Goal: Transaction & Acquisition: Purchase product/service

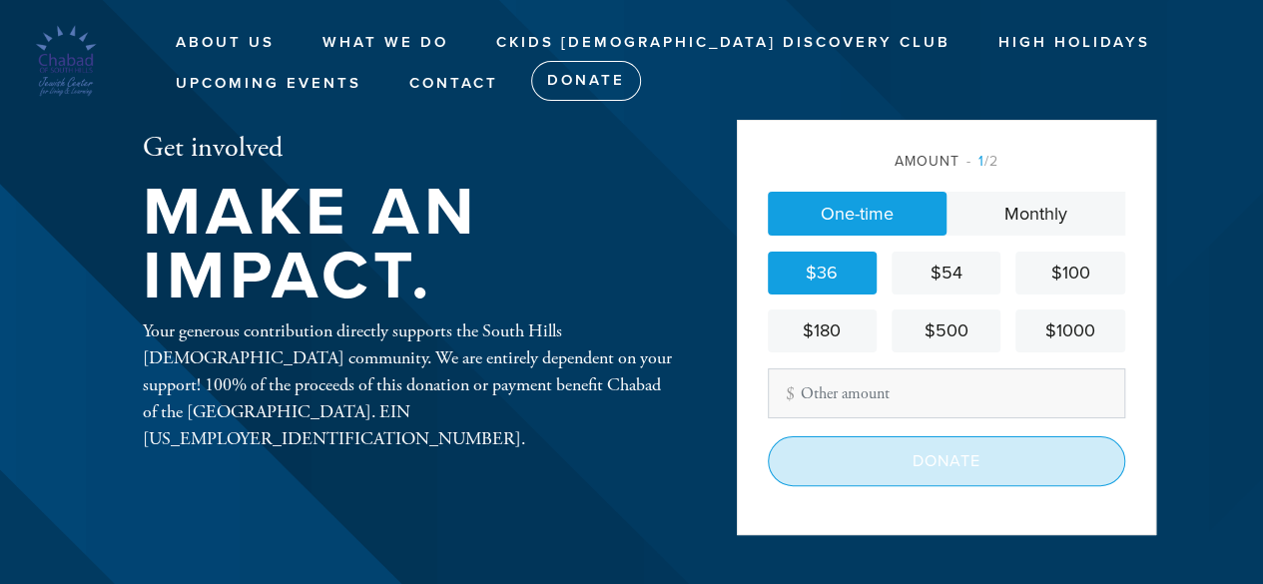
click at [839, 455] on input "Donate" at bounding box center [947, 461] width 358 height 50
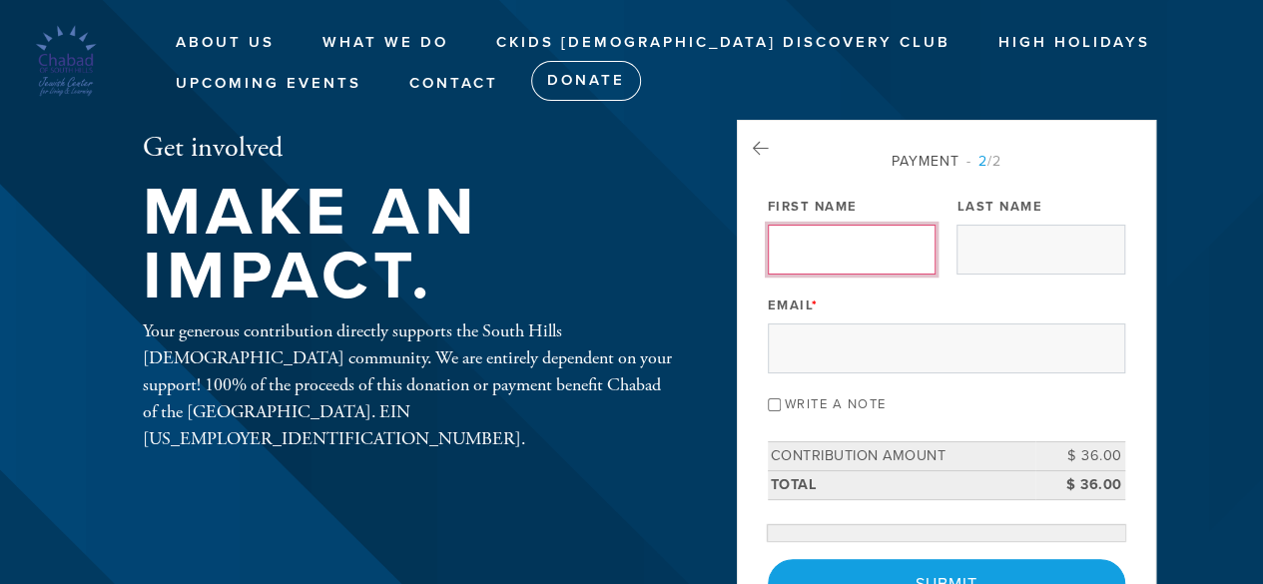
click at [829, 247] on input "First Name" at bounding box center [852, 250] width 168 height 50
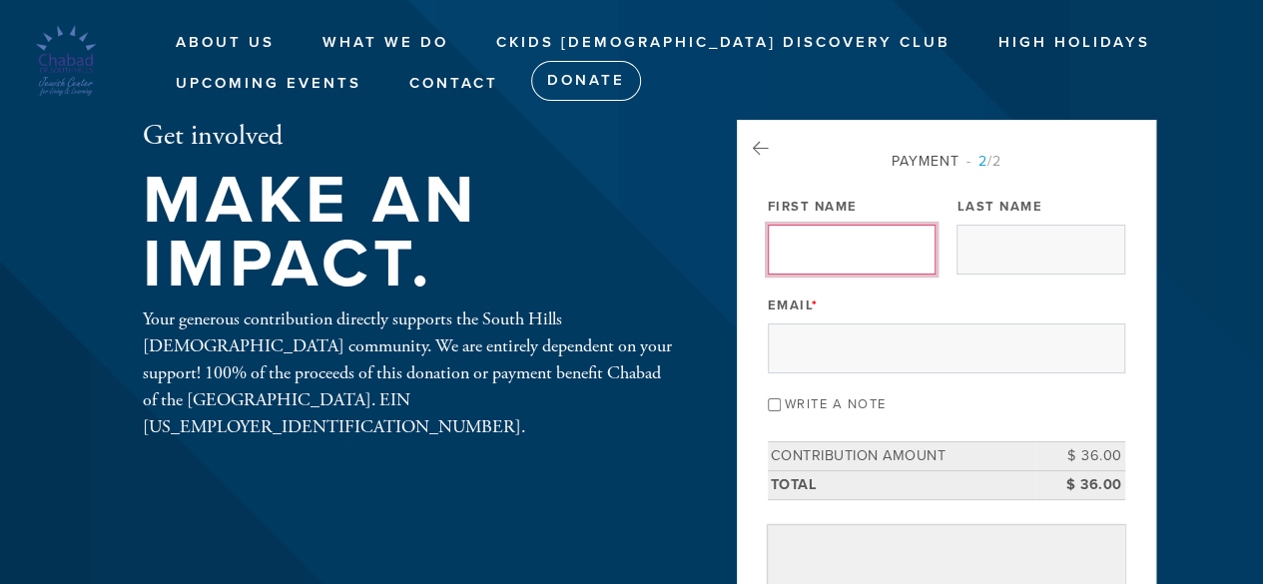
type input "Vered"
type input "Schwell"
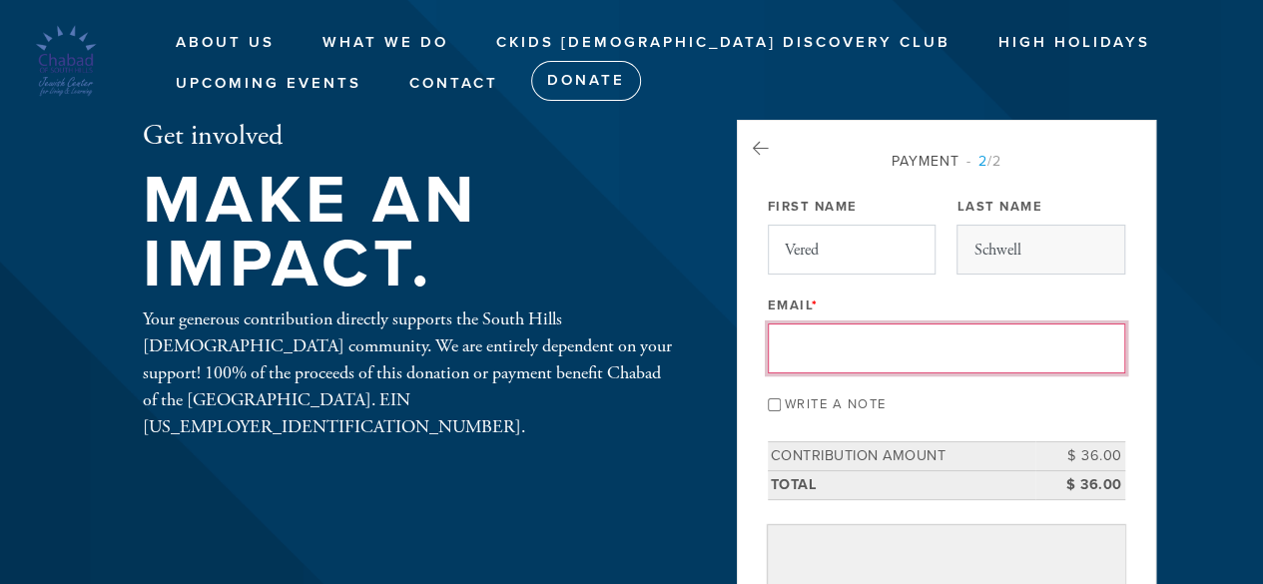
type input "v.schwell@gmail.com"
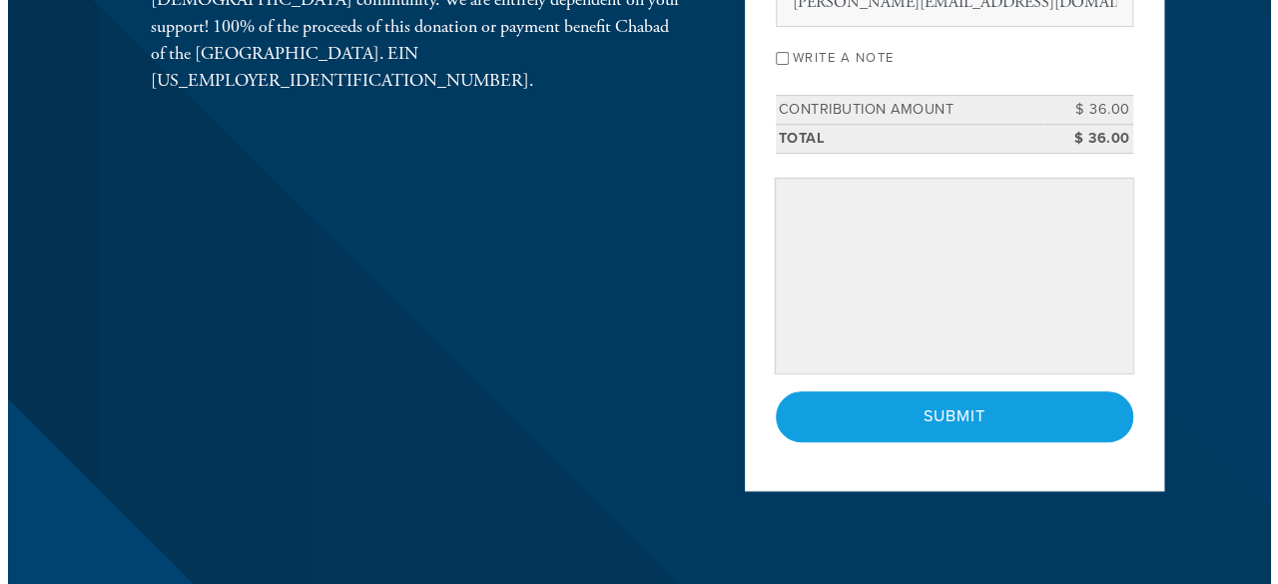
scroll to position [348, 0]
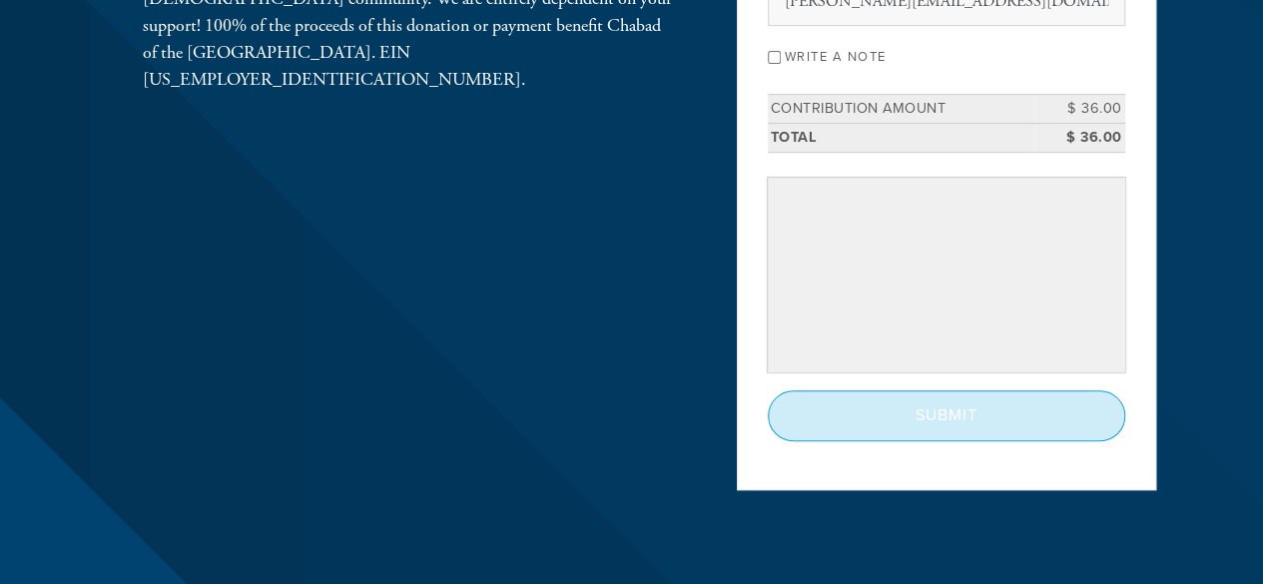
click at [889, 420] on input "Submit" at bounding box center [947, 416] width 358 height 50
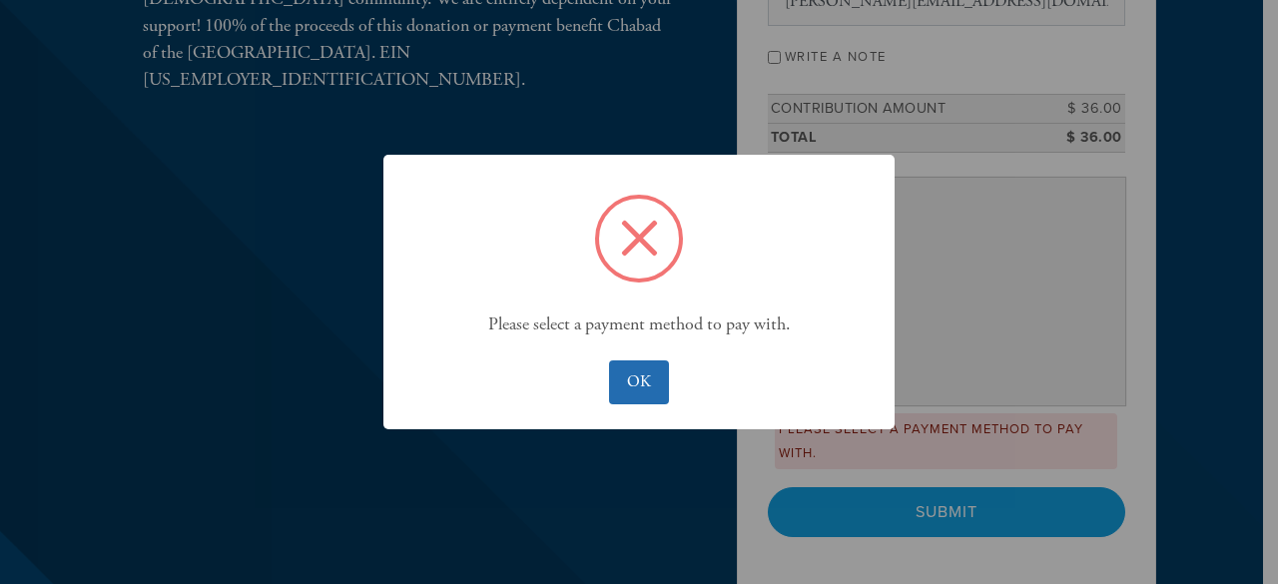
click at [629, 383] on button "OK" at bounding box center [638, 383] width 59 height 44
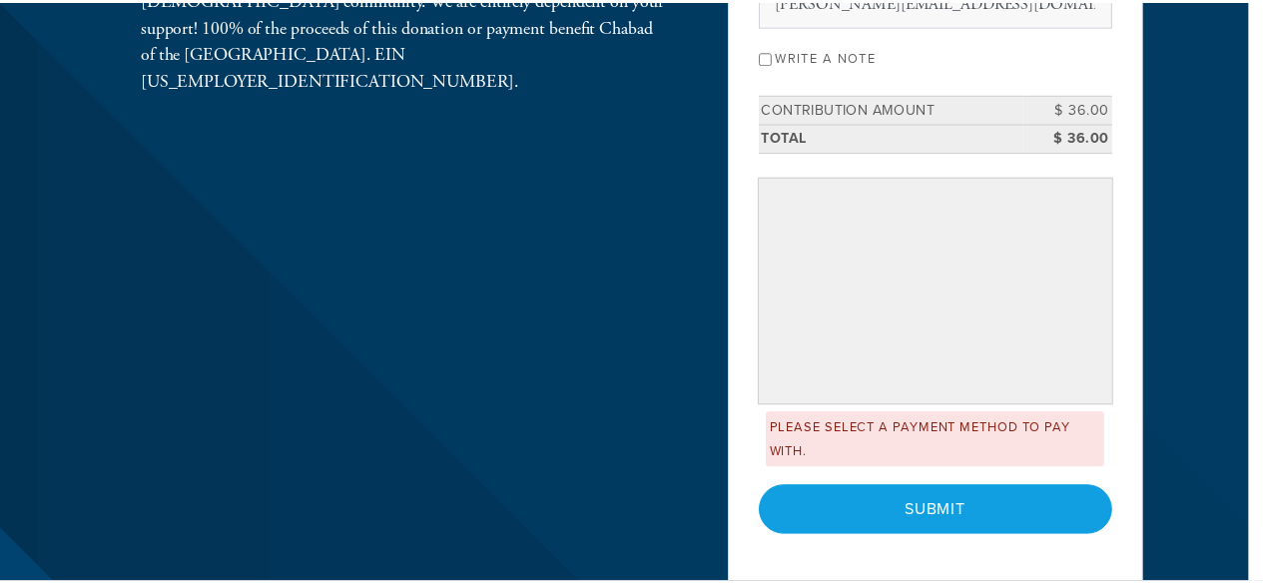
scroll to position [346, 0]
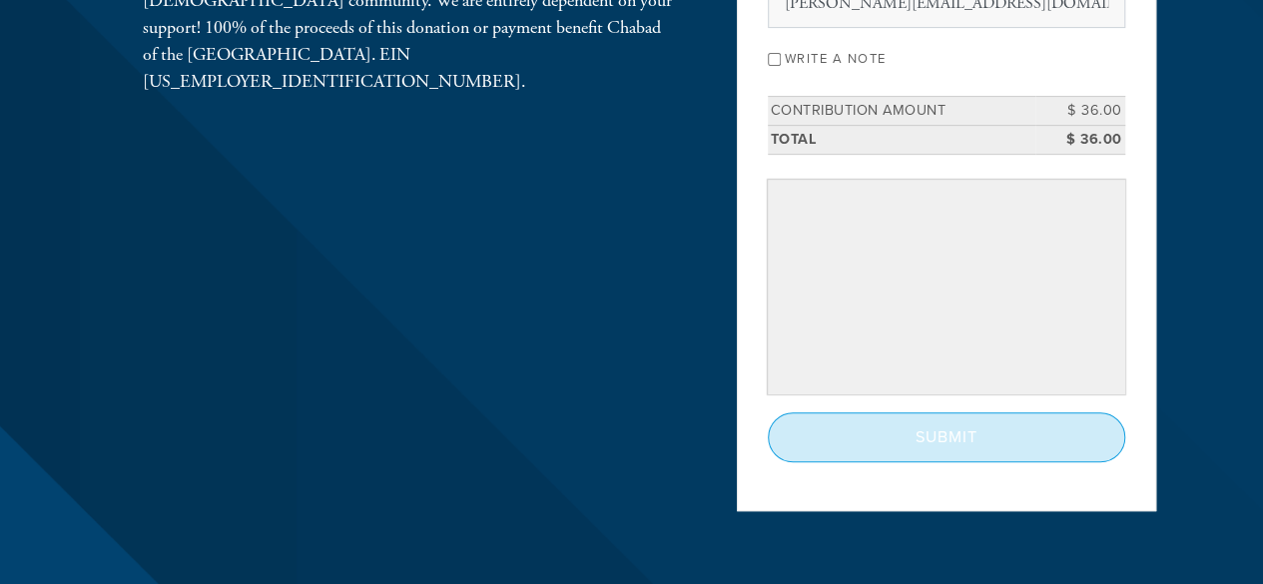
click at [921, 428] on input "Submit" at bounding box center [947, 437] width 358 height 50
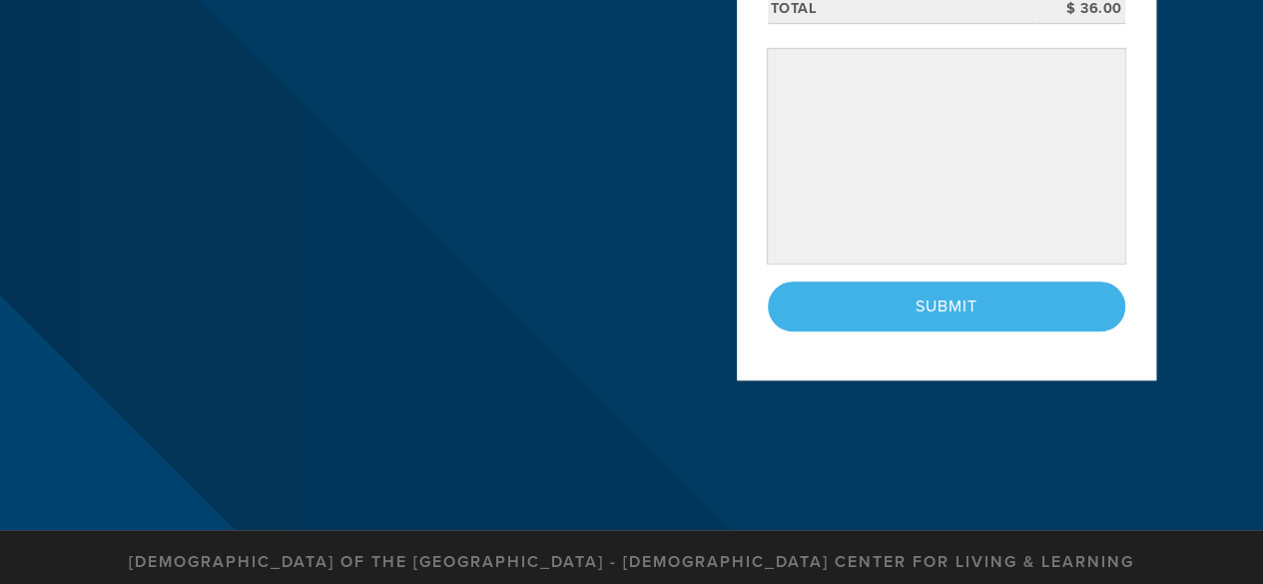
scroll to position [479, 0]
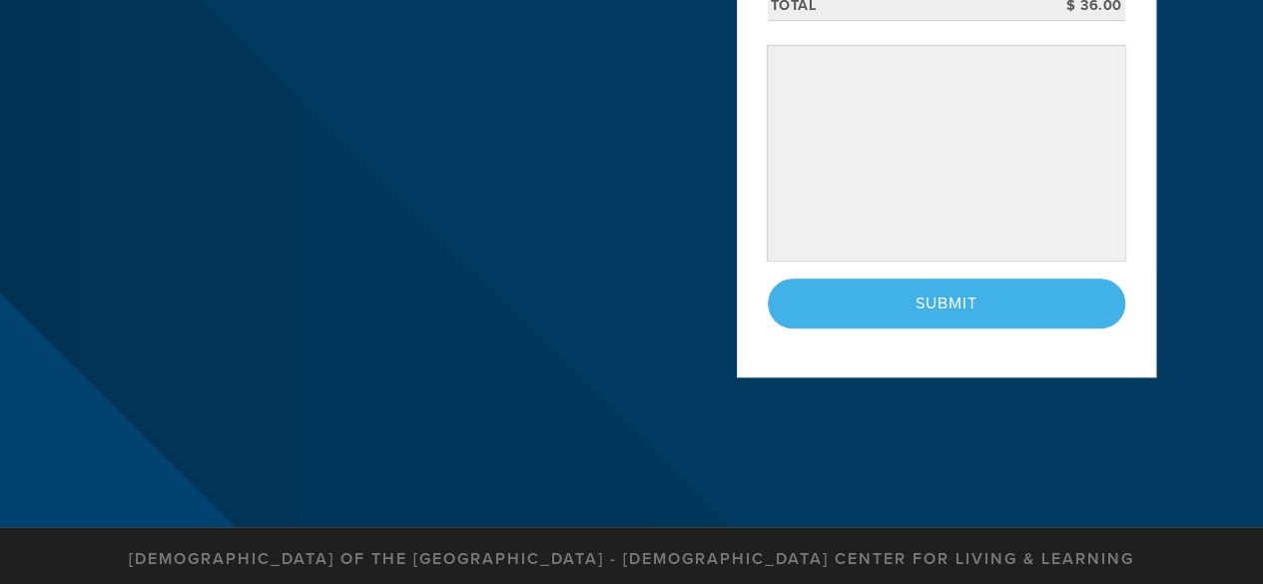
click at [947, 306] on div "< Previous Page Submit" at bounding box center [947, 304] width 358 height 50
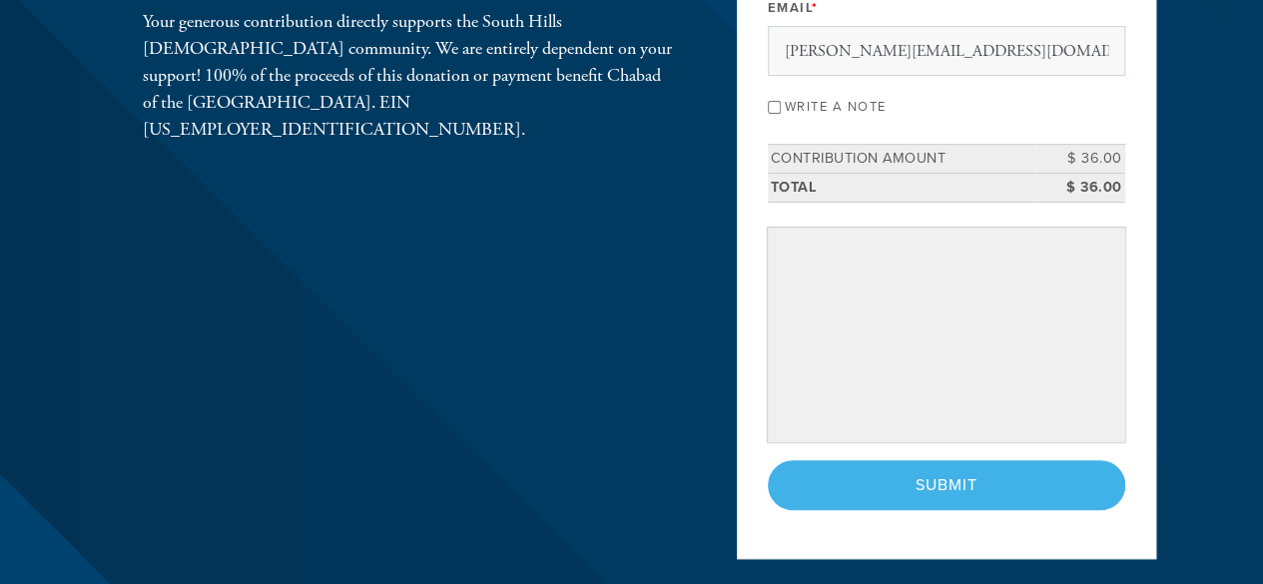
scroll to position [296, 0]
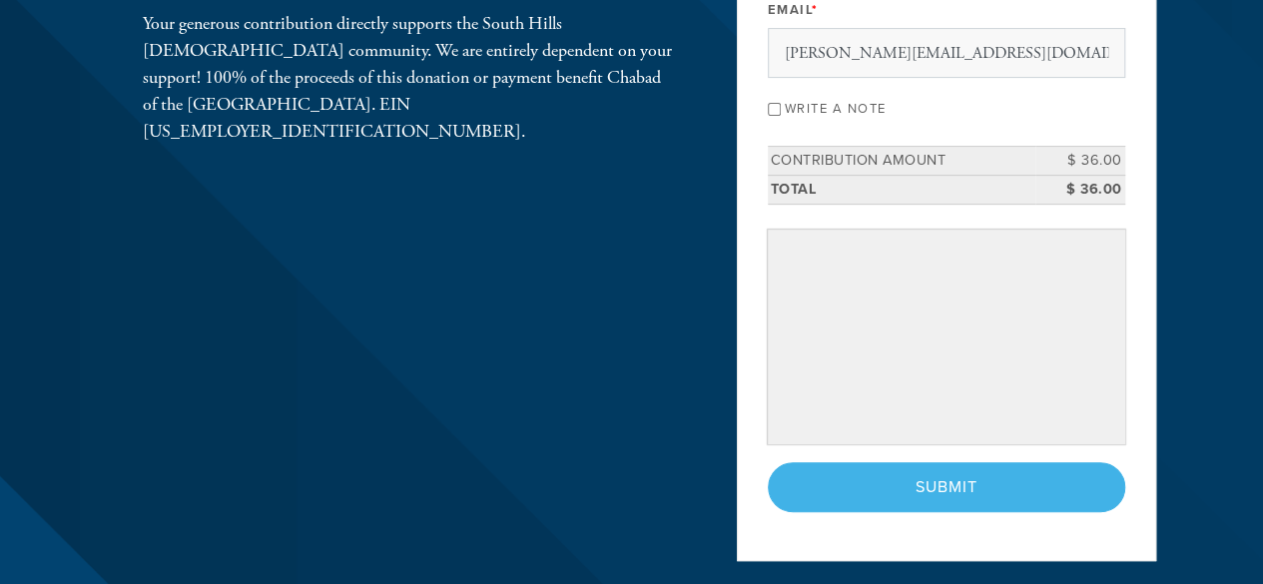
click at [775, 103] on input "Write a note" at bounding box center [774, 109] width 13 height 13
checkbox input "true"
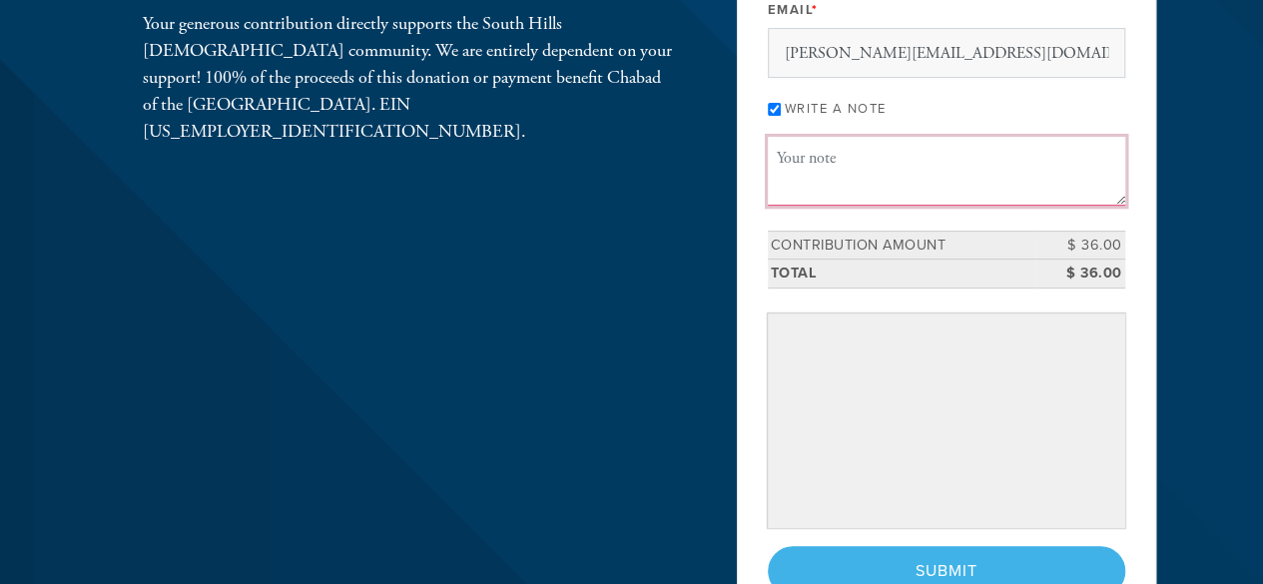
click at [811, 185] on textarea "Message or dedication" at bounding box center [947, 171] width 358 height 68
type textarea "V"
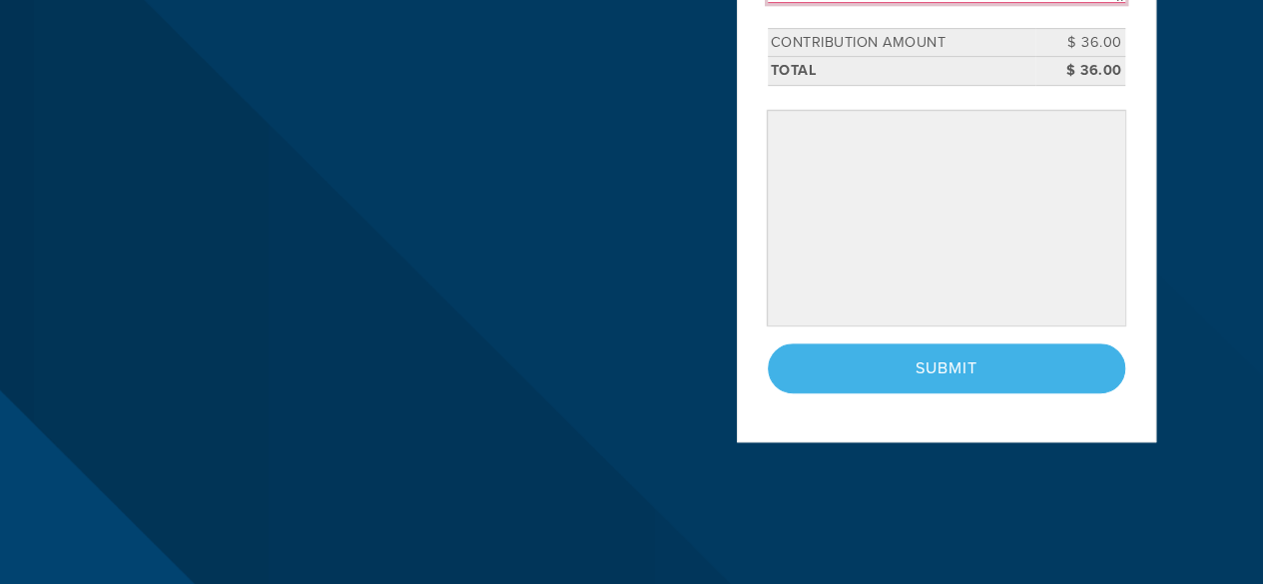
scroll to position [500, 0]
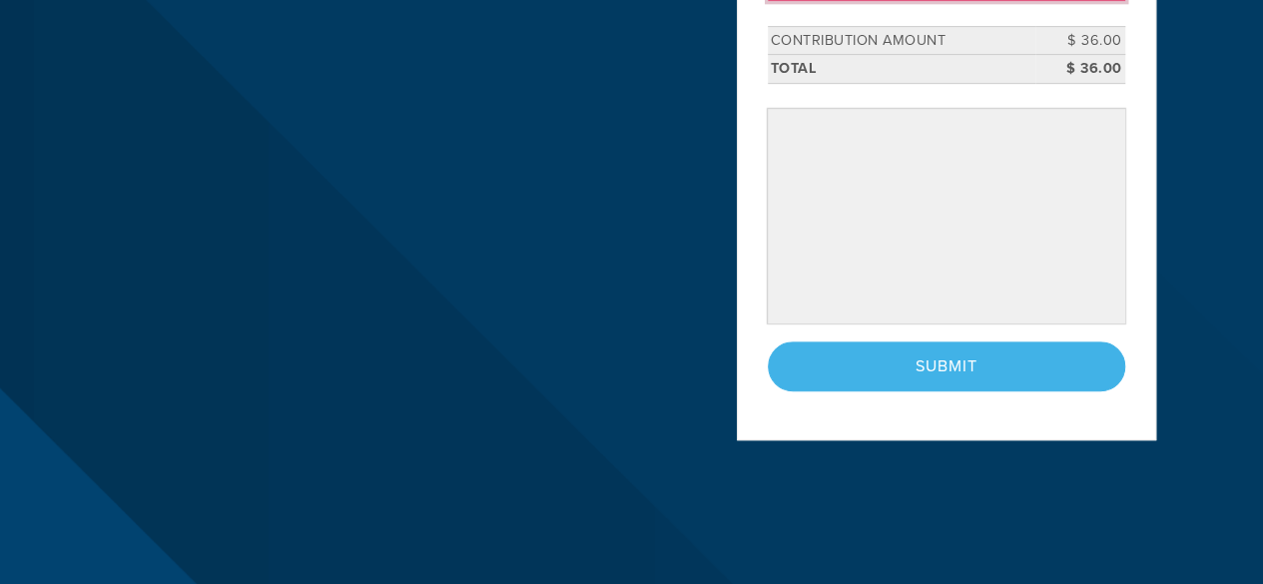
type textarea "Thank you so much for being a welcoming community!"
click at [869, 363] on div "< Previous Page Submit" at bounding box center [947, 367] width 358 height 50
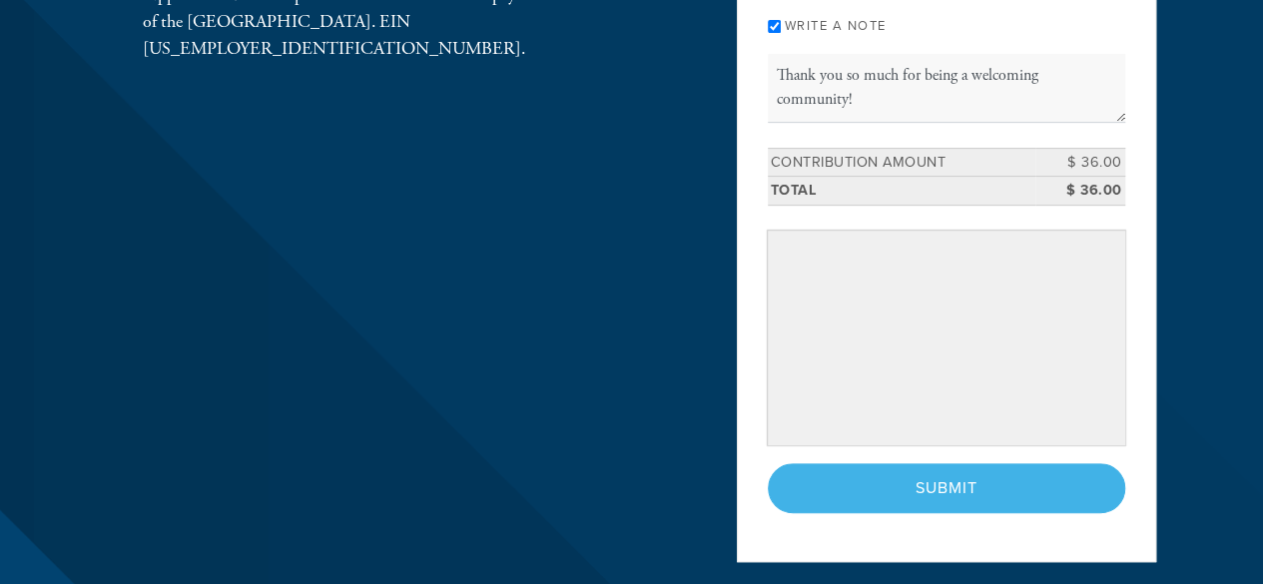
scroll to position [380, 0]
click at [944, 491] on div "< Previous Page Submit" at bounding box center [947, 487] width 358 height 50
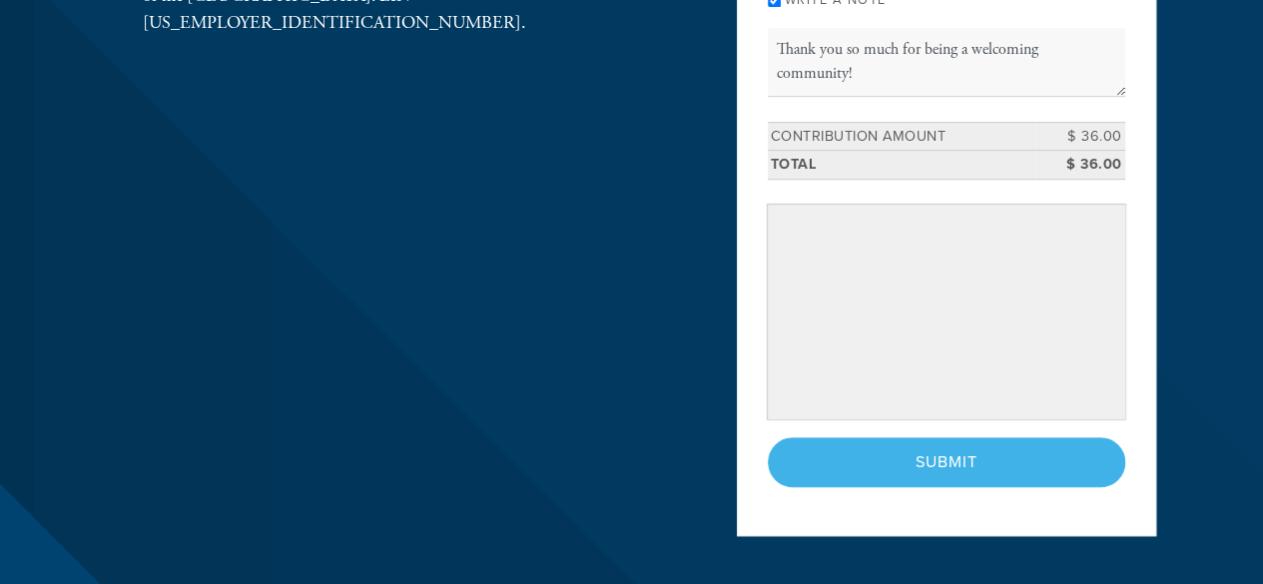
scroll to position [408, 0]
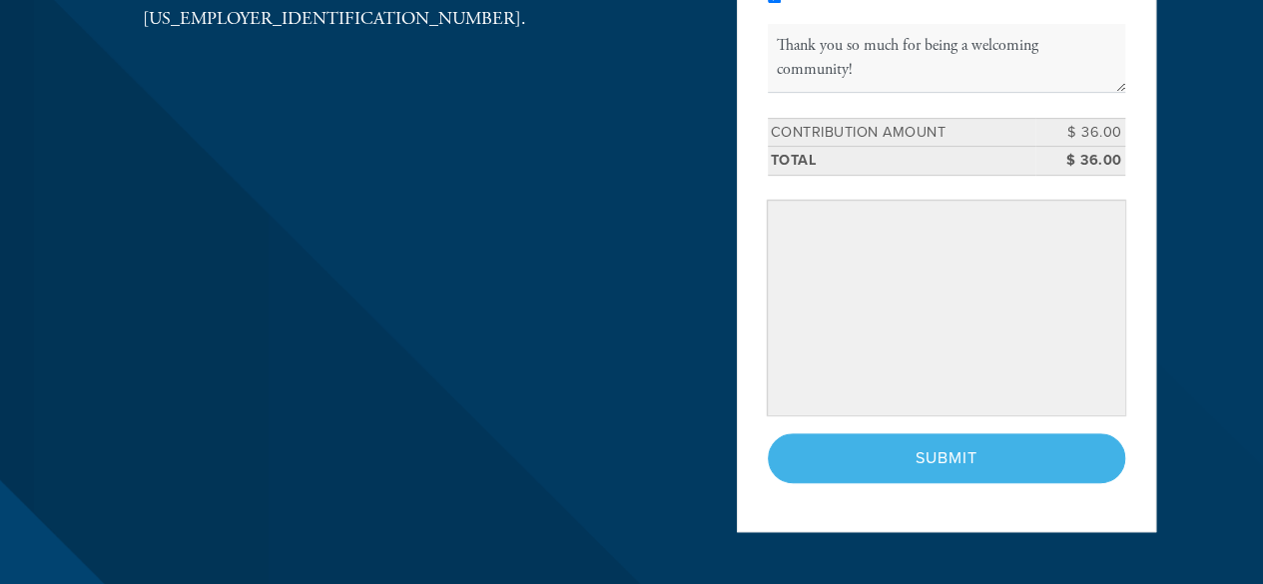
click at [947, 452] on div "< Previous Page Submit" at bounding box center [947, 458] width 358 height 50
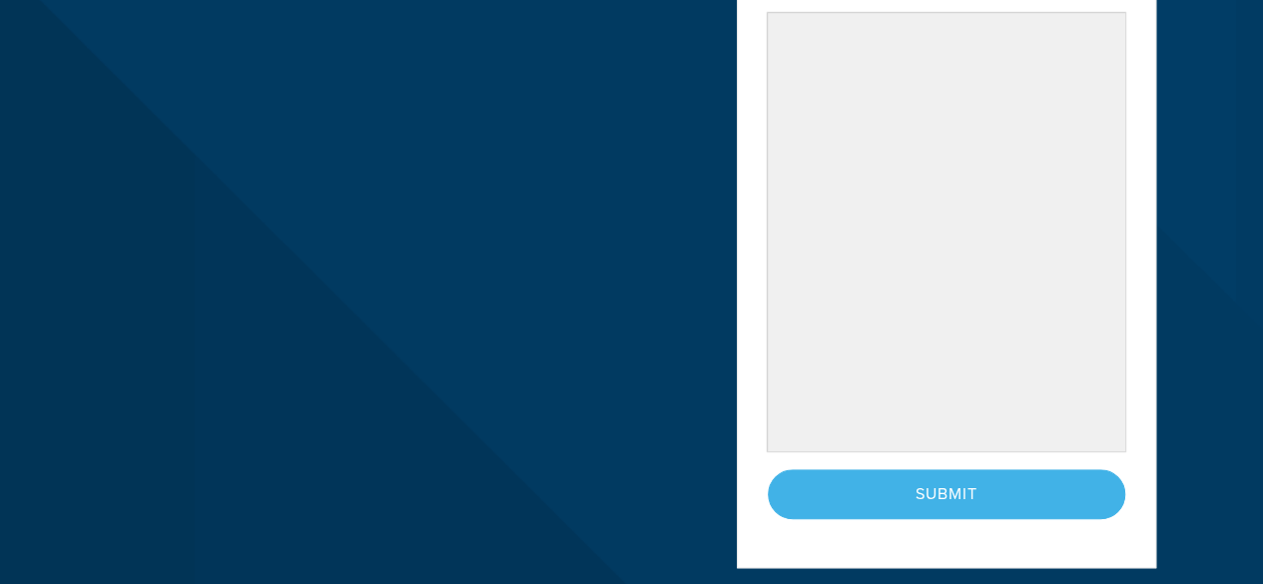
scroll to position [597, 0]
click at [919, 492] on div "< Previous Page Submit" at bounding box center [947, 493] width 358 height 50
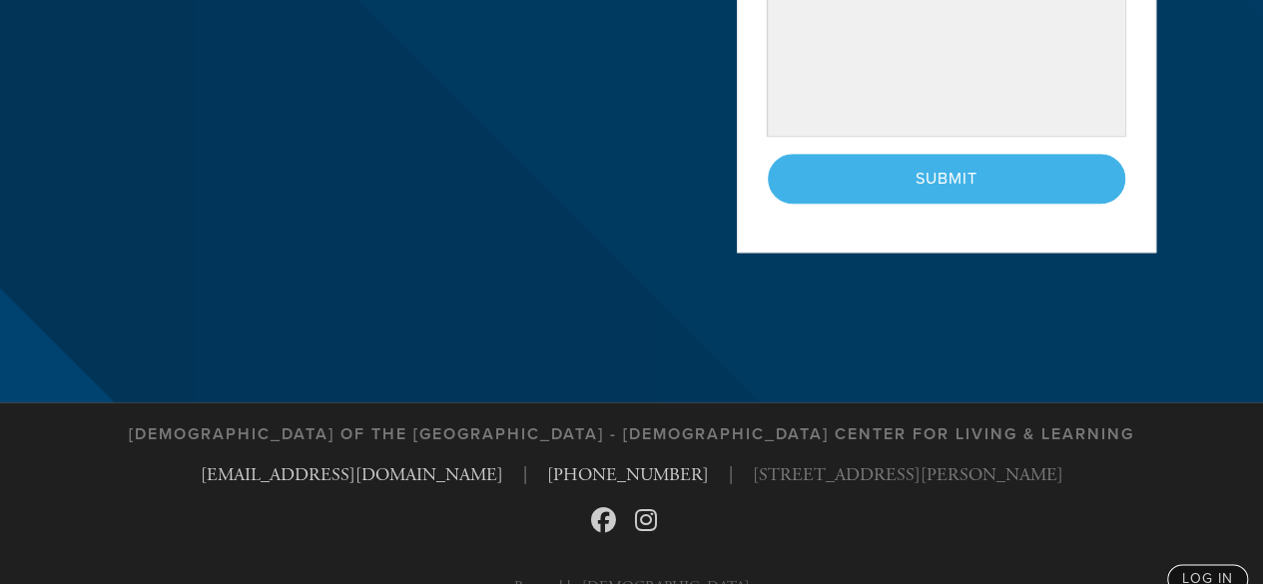
scroll to position [939, 0]
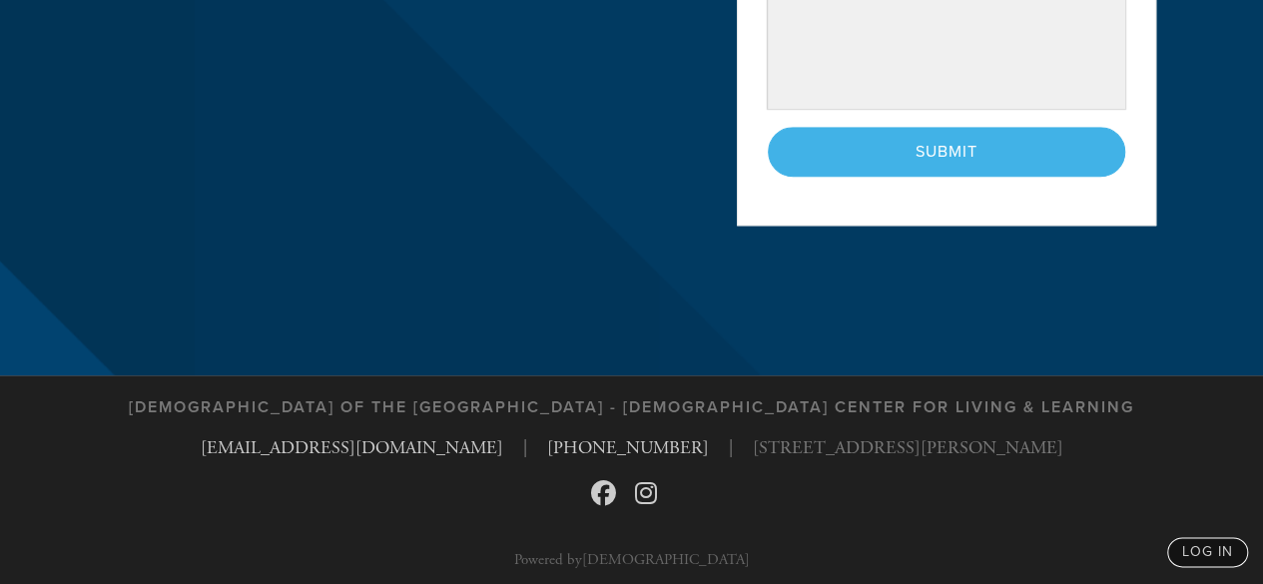
click at [939, 139] on div "< Previous Page Submit" at bounding box center [947, 152] width 358 height 50
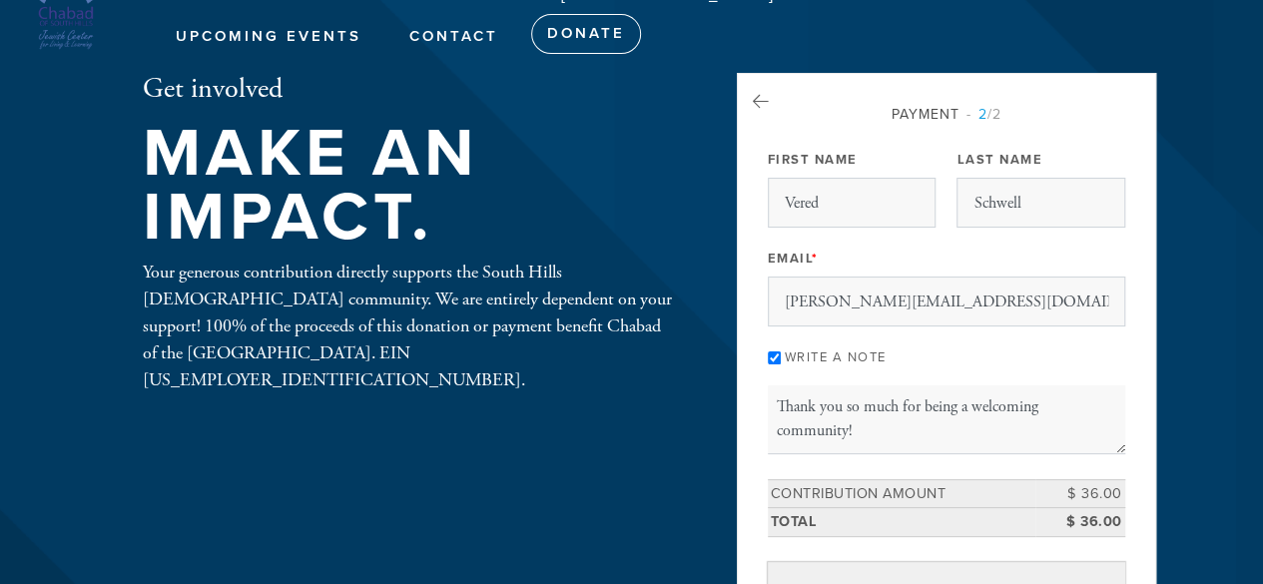
scroll to position [0, 0]
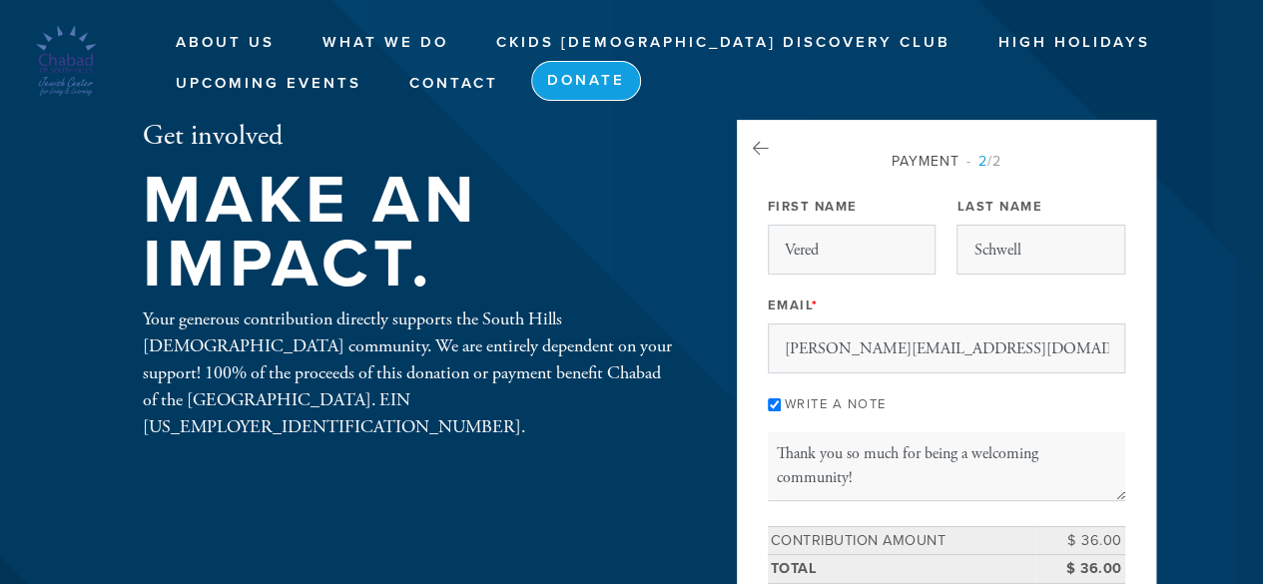
click at [561, 69] on link "Donate" at bounding box center [586, 81] width 110 height 40
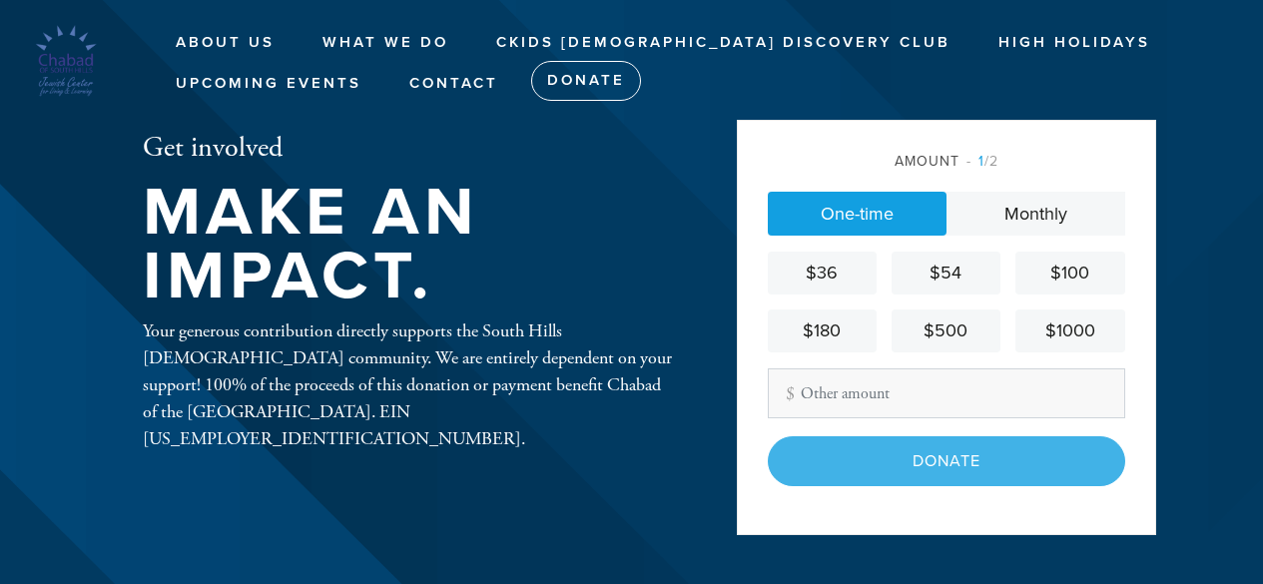
click at [815, 397] on input "Other Amount" at bounding box center [947, 394] width 358 height 50
click at [845, 273] on div "$36" at bounding box center [822, 273] width 93 height 27
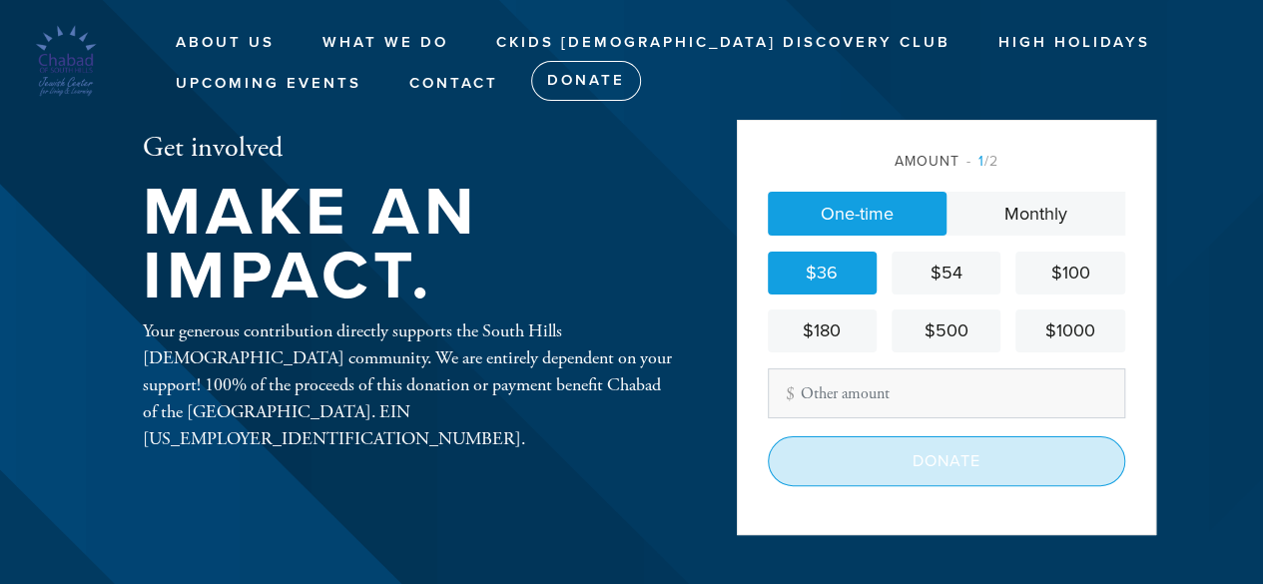
click at [865, 471] on input "Donate" at bounding box center [947, 461] width 358 height 50
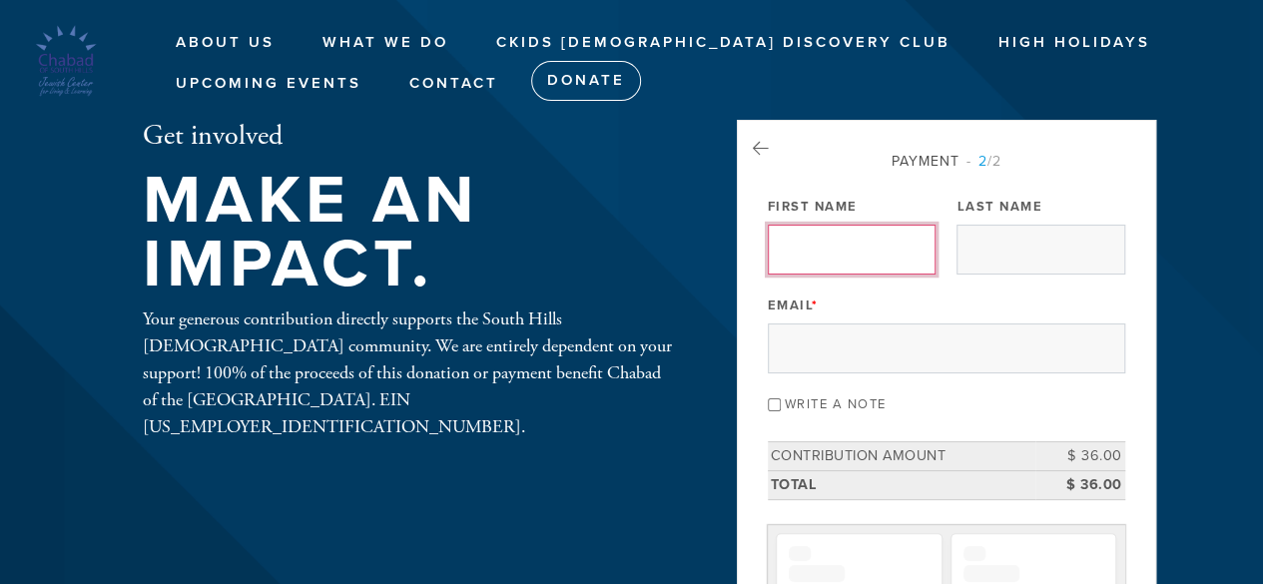
click at [835, 250] on input "First Name" at bounding box center [852, 250] width 168 height 50
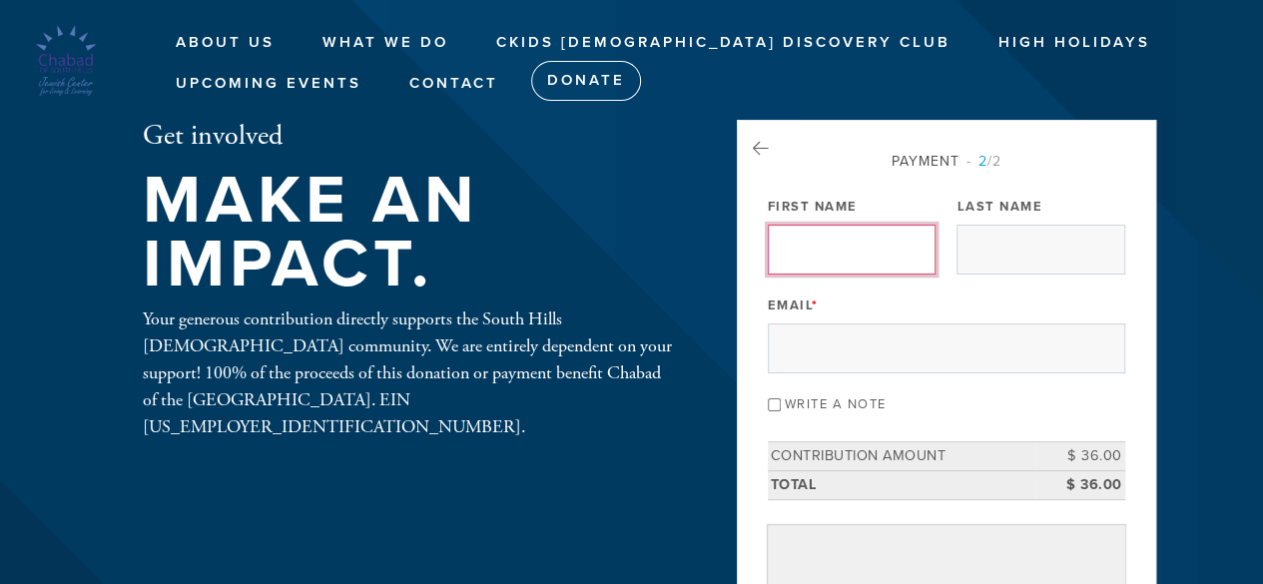
click at [847, 242] on input "First Name" at bounding box center [852, 250] width 168 height 50
type input "Vered"
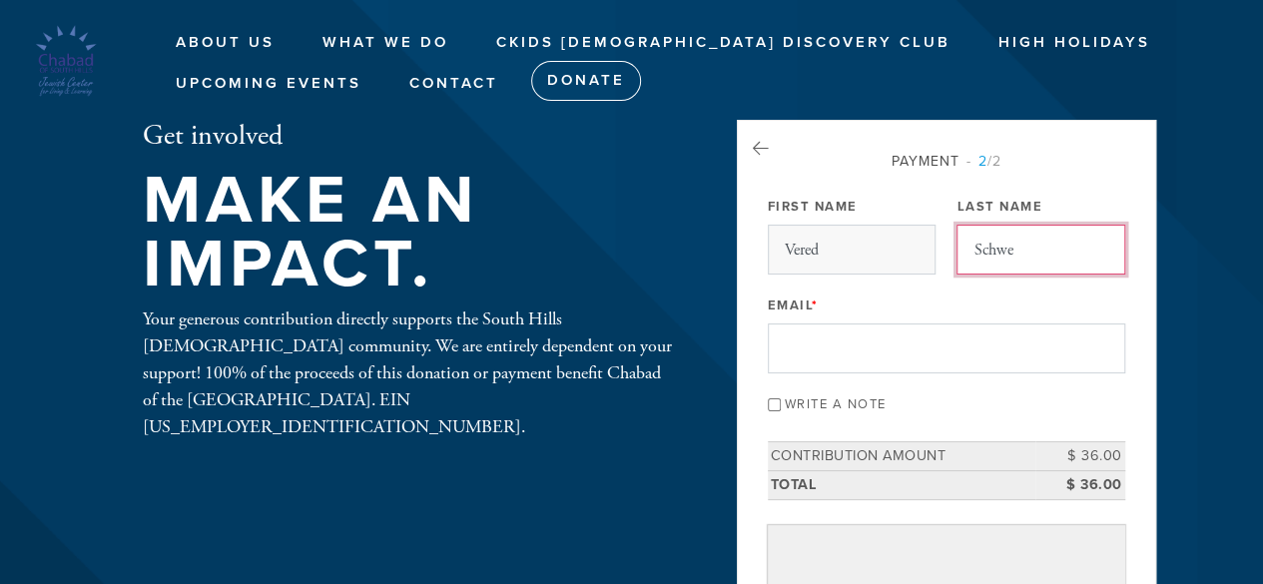
type input "Schwell"
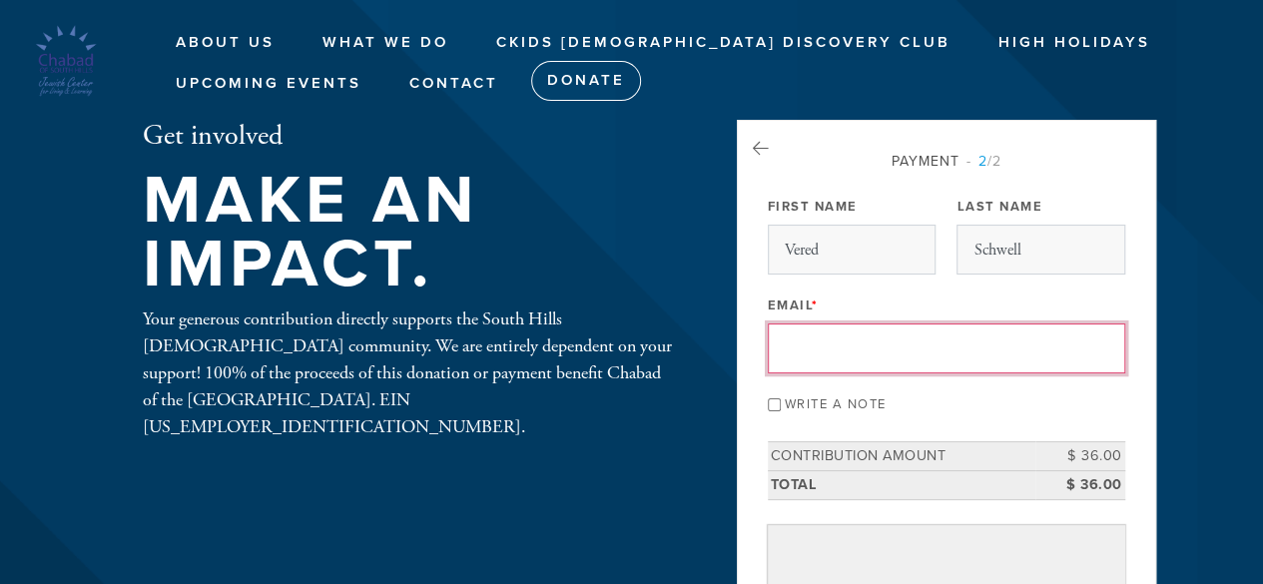
type input "v.schwell@gmail.com"
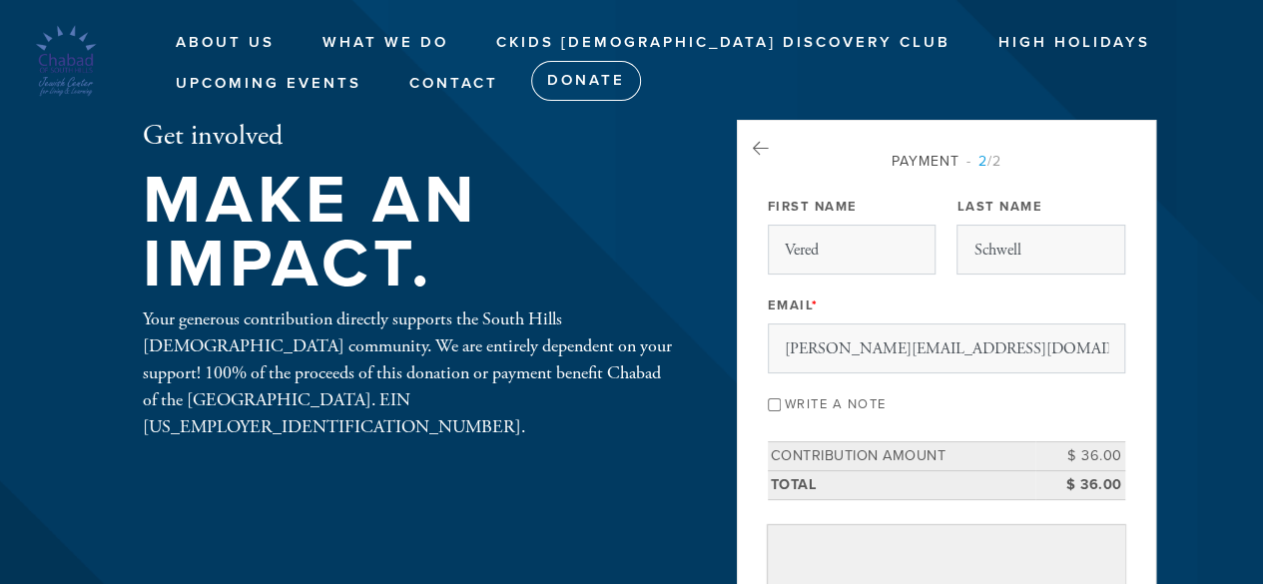
click at [785, 397] on label "Write a note" at bounding box center [836, 405] width 102 height 16
click at [781, 399] on input "Write a note" at bounding box center [774, 405] width 13 height 13
checkbox input "true"
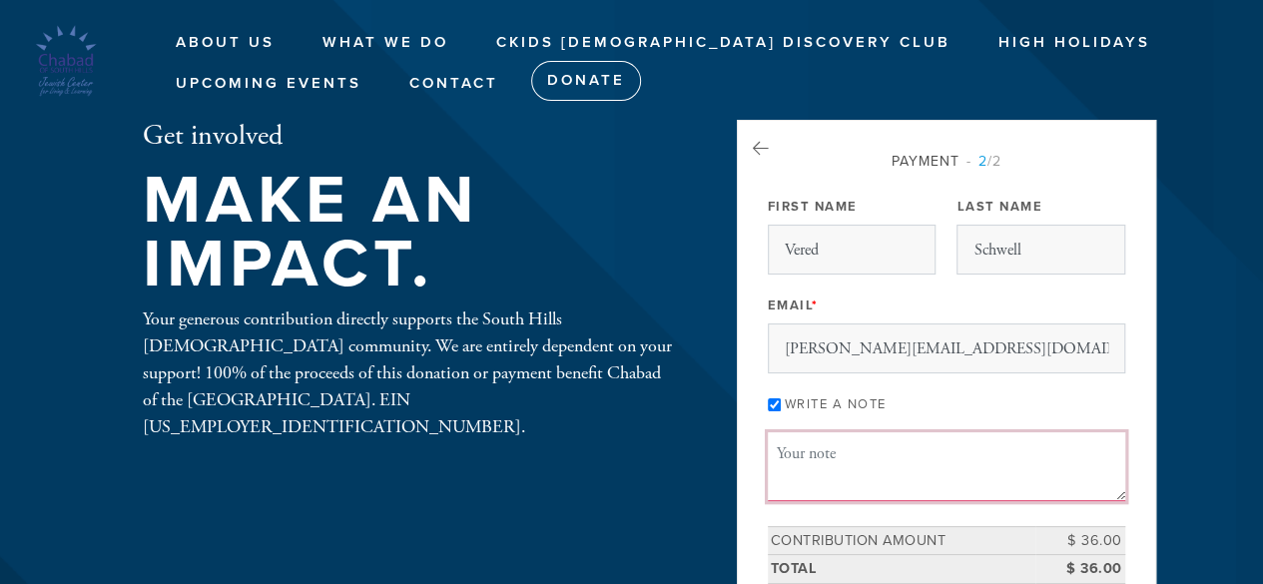
click at [787, 469] on textarea "Message or dedication" at bounding box center [947, 466] width 358 height 68
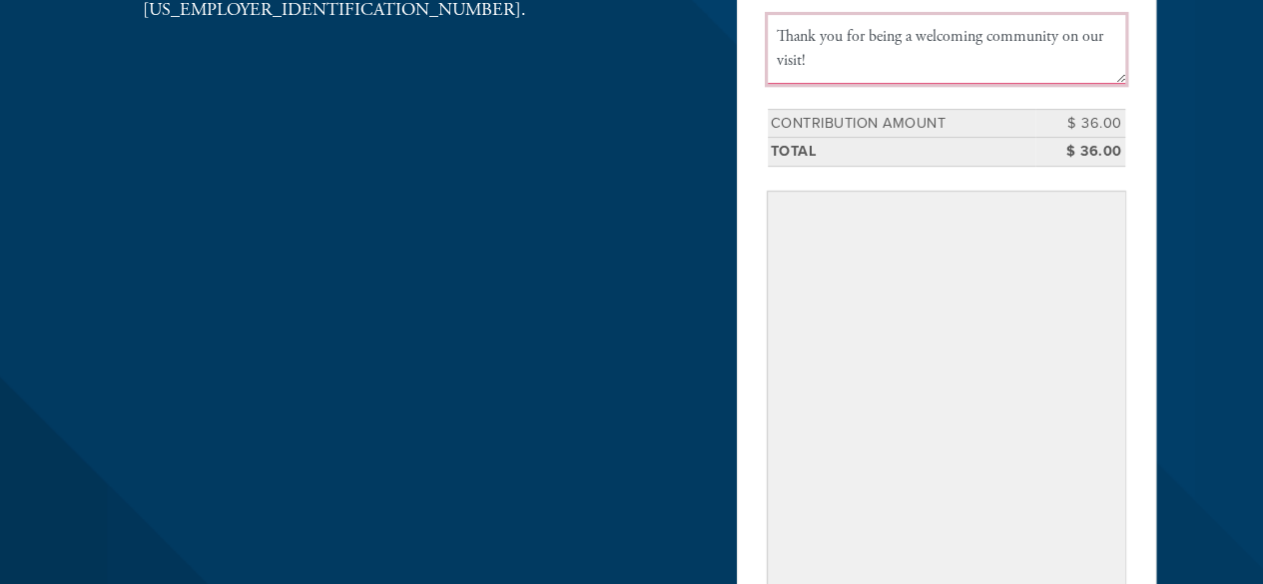
scroll to position [427, 0]
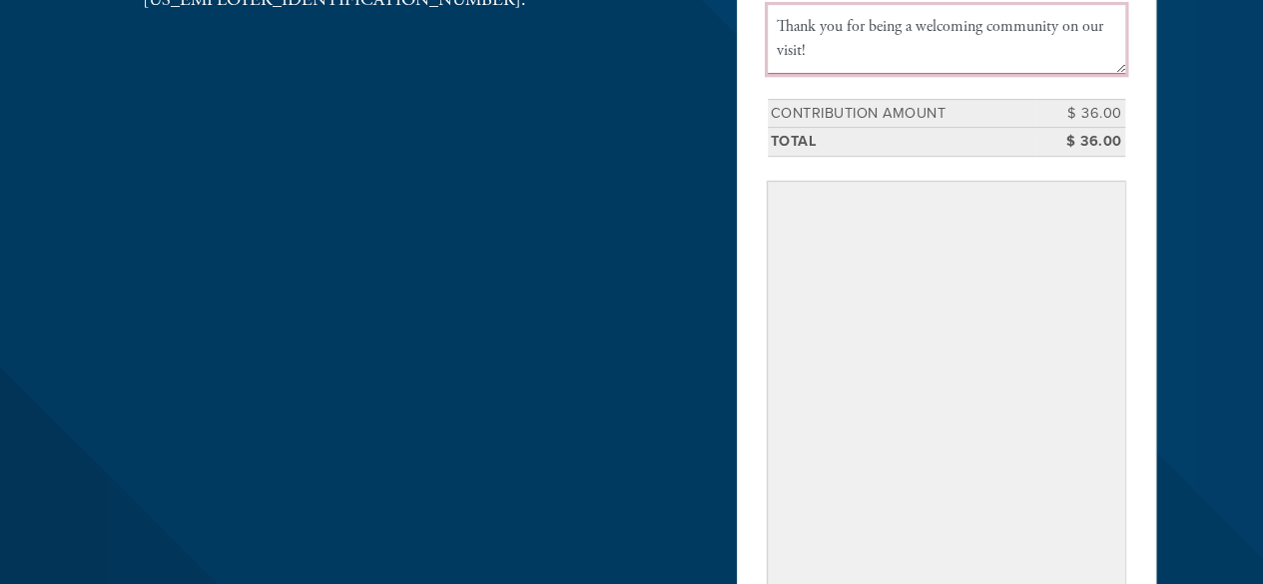
type textarea "Thank you for being a welcoming community on our visit!"
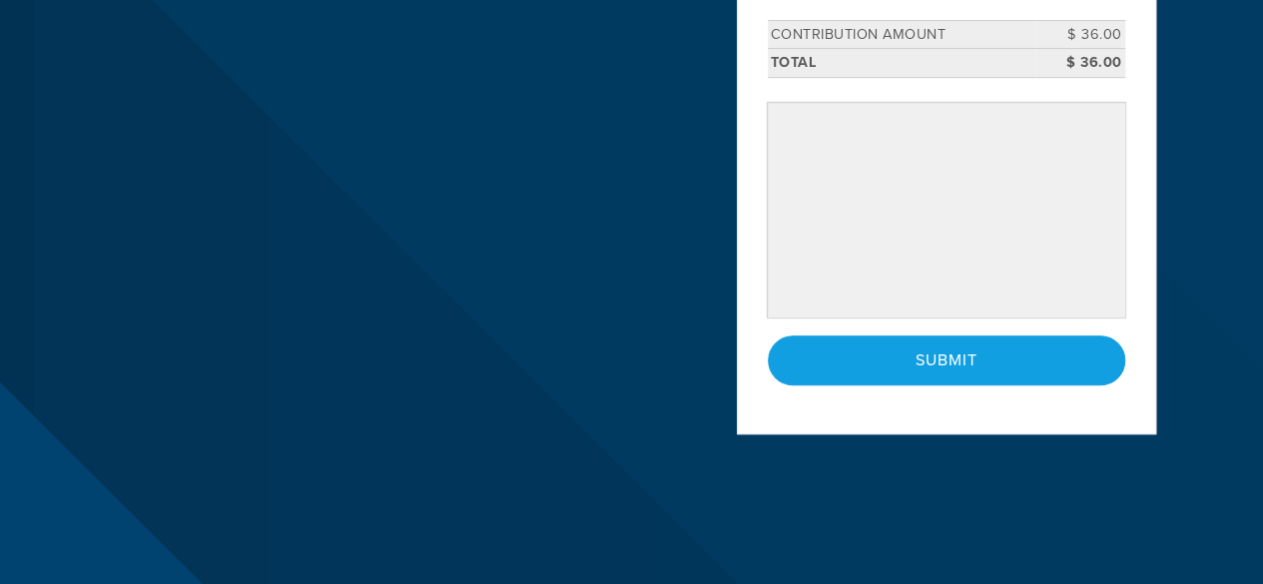
scroll to position [494, 0]
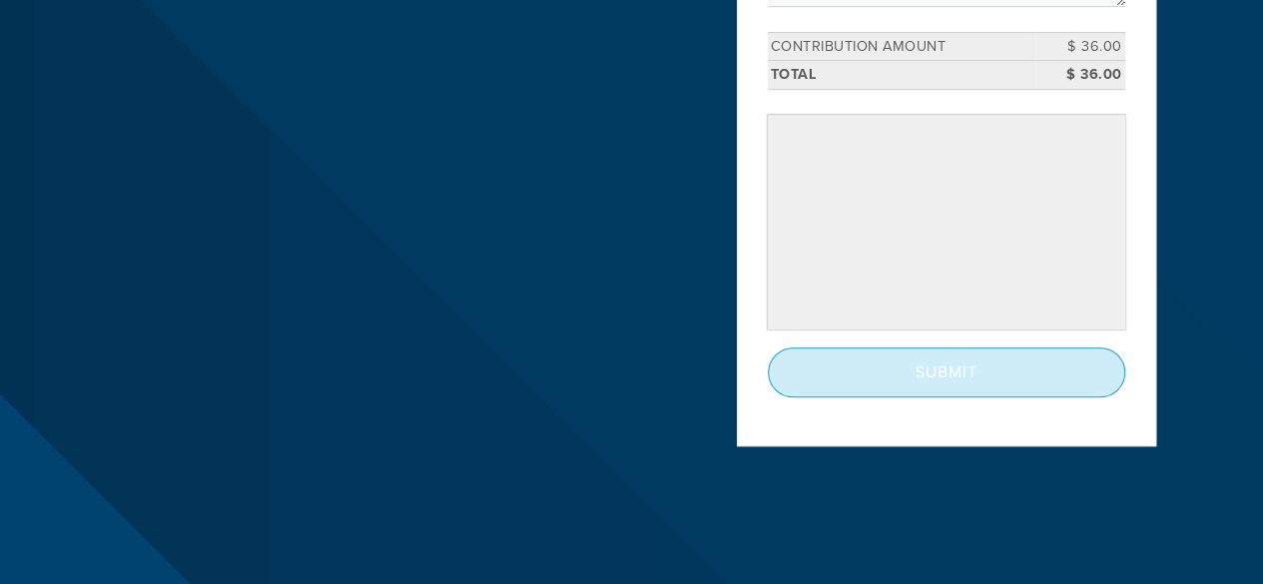
click at [947, 365] on input "Submit" at bounding box center [947, 373] width 358 height 50
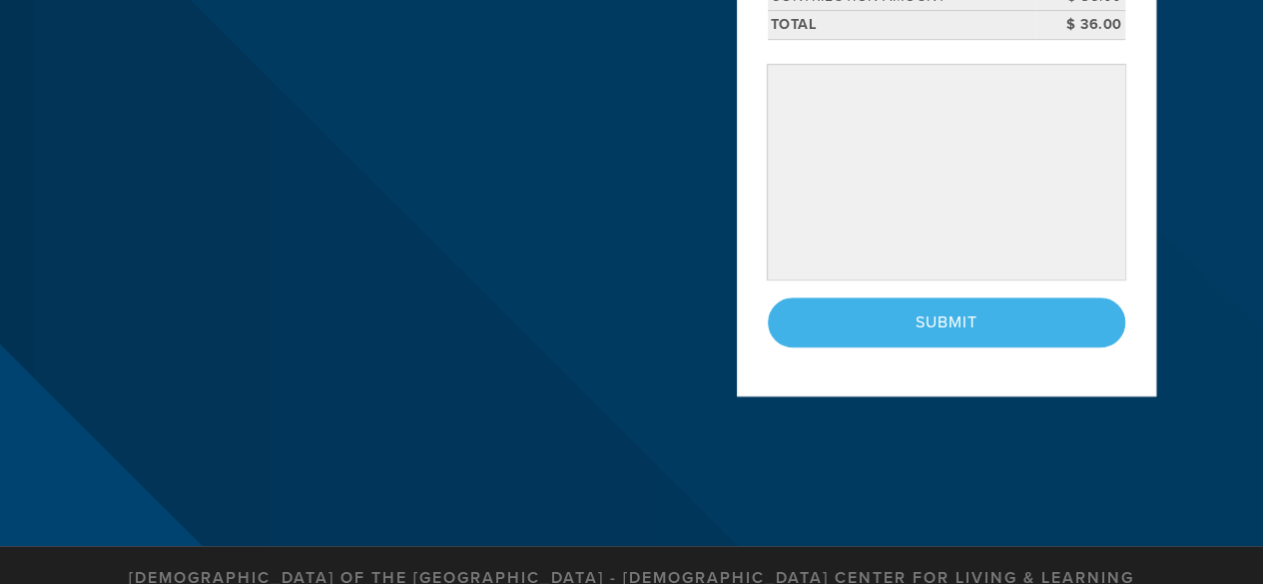
scroll to position [546, 0]
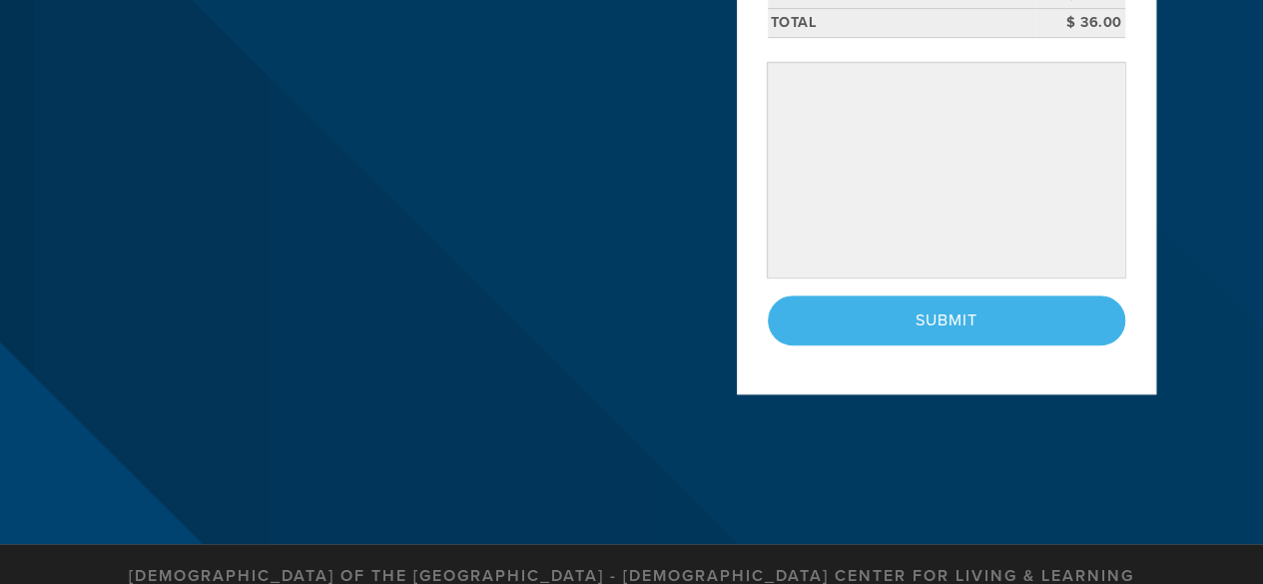
click at [956, 311] on div "< Previous Page Submit" at bounding box center [947, 321] width 358 height 50
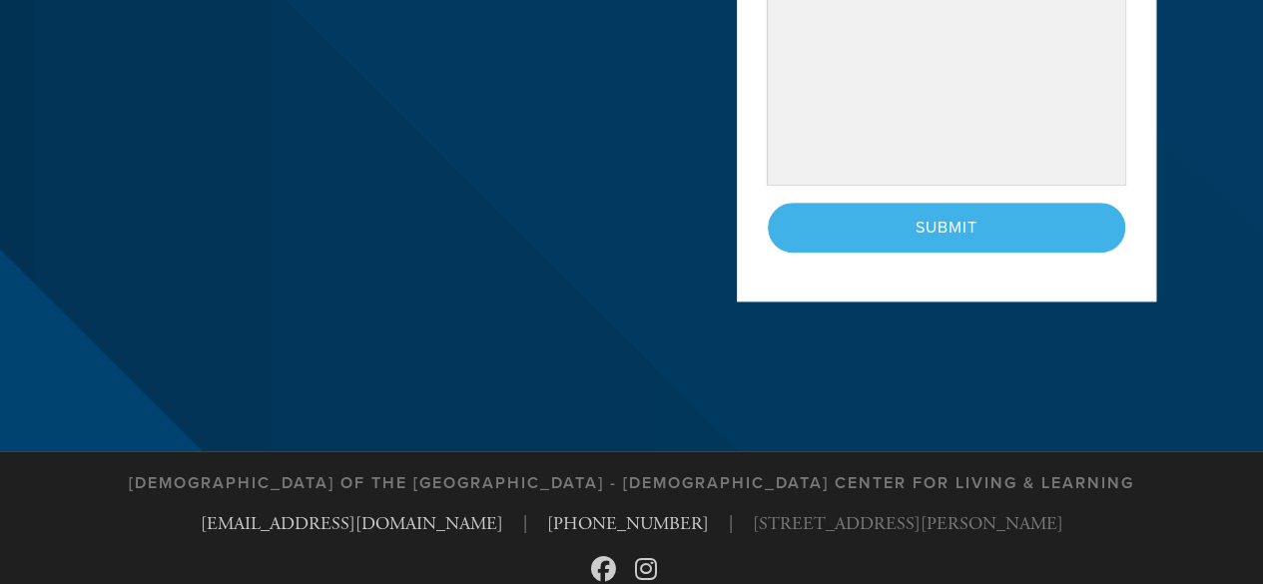
scroll to position [644, 0]
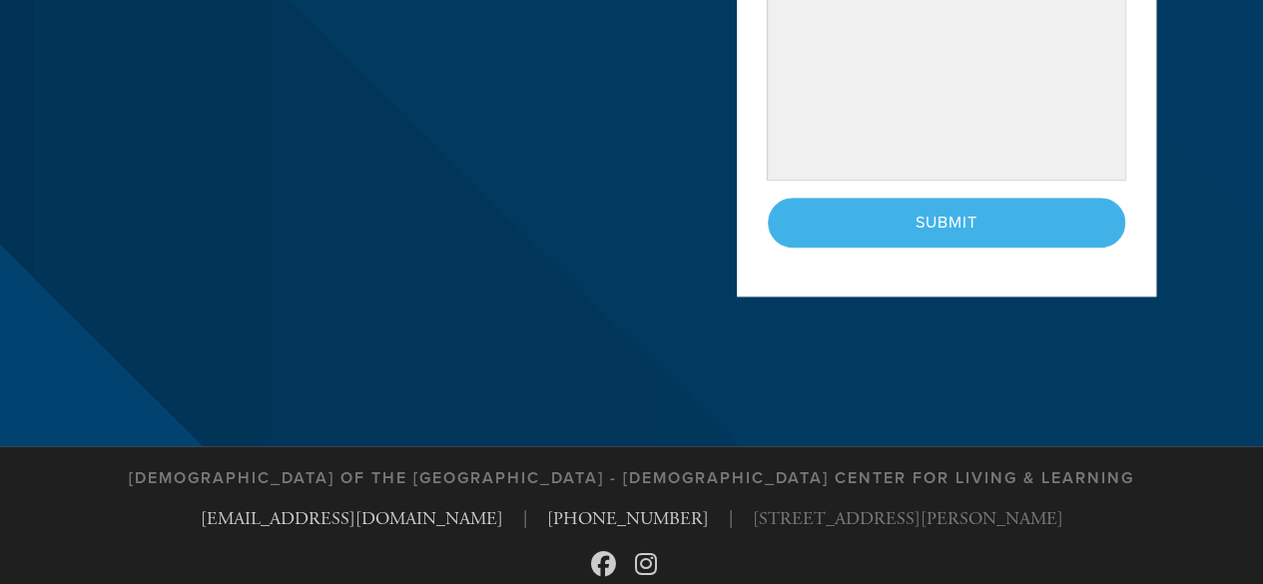
click at [937, 219] on div "< Previous Page Submit" at bounding box center [947, 223] width 358 height 50
click at [931, 215] on div "< Previous Page Submit" at bounding box center [947, 223] width 358 height 50
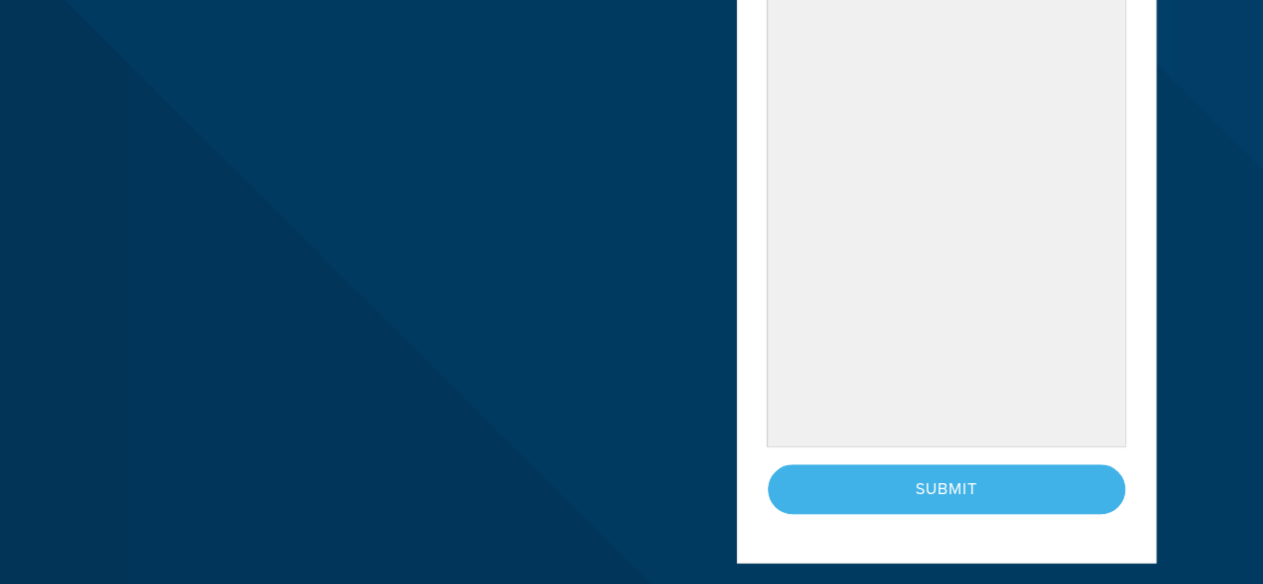
scroll to position [811, 0]
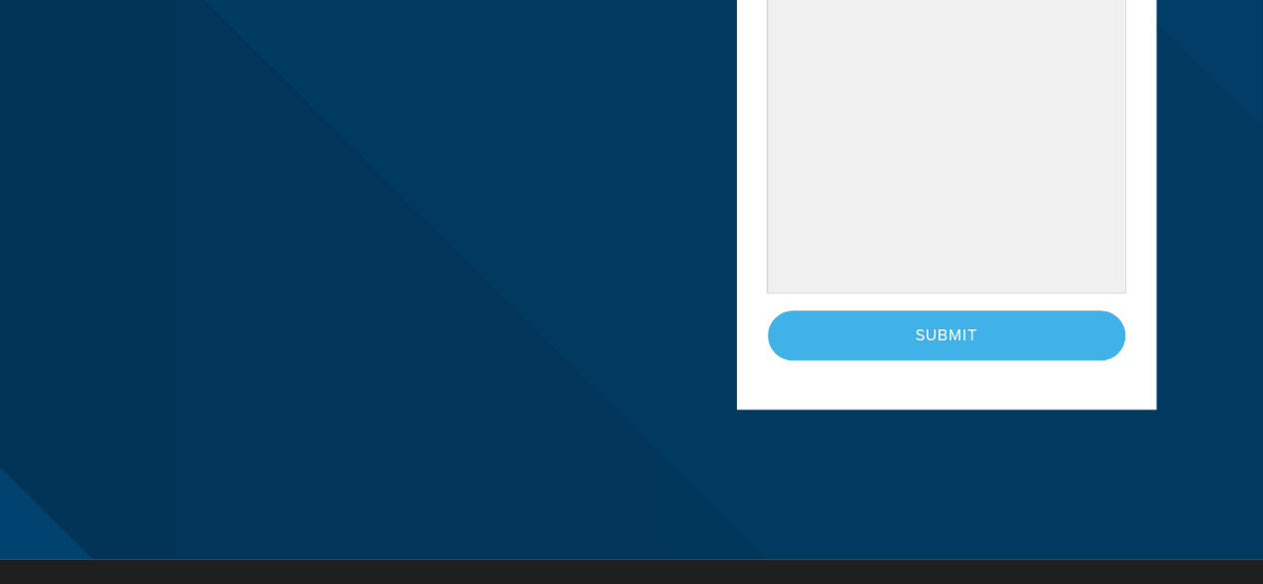
click at [828, 329] on div "< Previous Page Submit" at bounding box center [947, 336] width 358 height 50
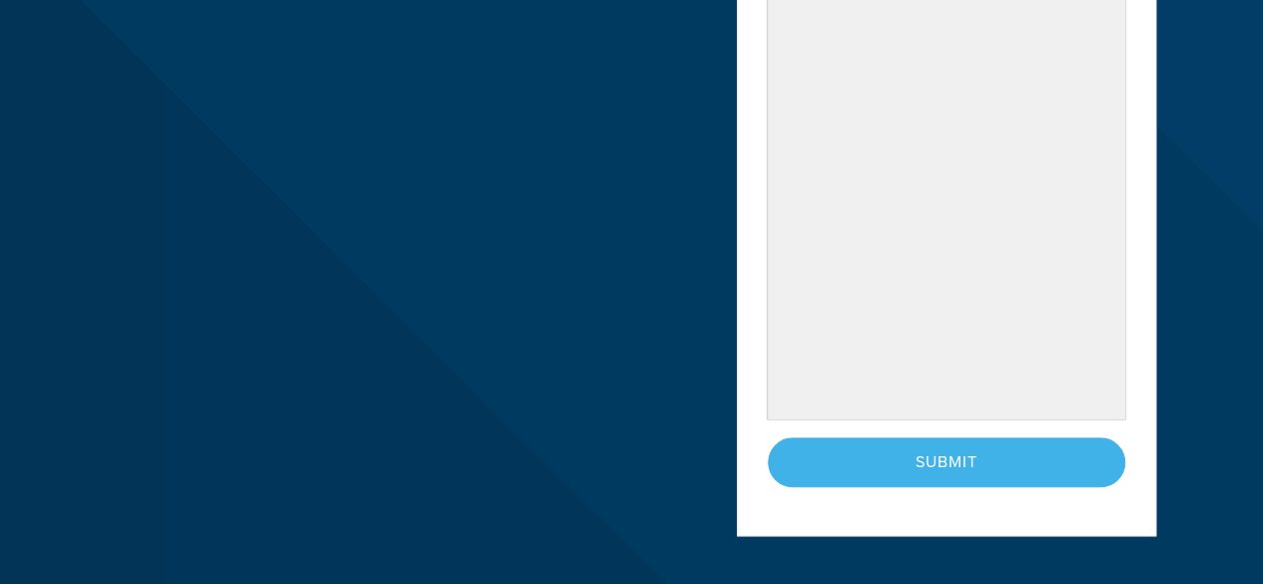
scroll to position [714, 0]
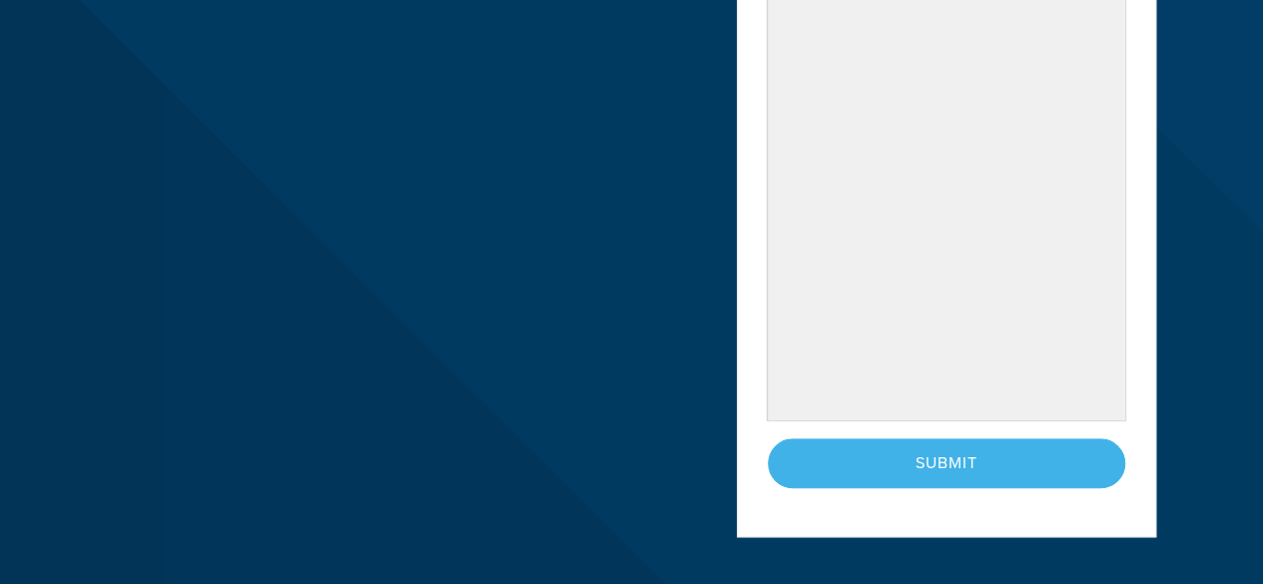
click at [820, 460] on div "< Previous Page Submit" at bounding box center [947, 463] width 358 height 50
click at [946, 450] on div "< Previous Page Submit" at bounding box center [947, 463] width 358 height 50
click at [935, 466] on div "< Previous Page Submit" at bounding box center [947, 463] width 358 height 50
